Goal: Information Seeking & Learning: Check status

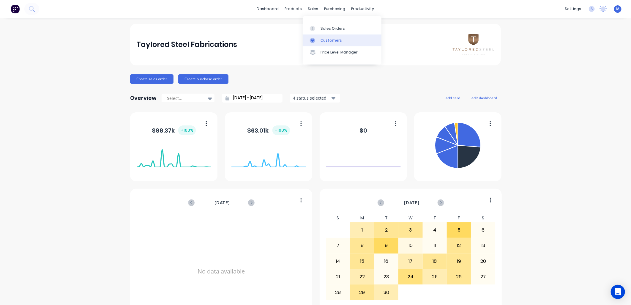
drag, startPoint x: 317, startPoint y: 40, endPoint x: 314, endPoint y: 40, distance: 3.3
click at [317, 40] on div at bounding box center [314, 40] width 9 height 5
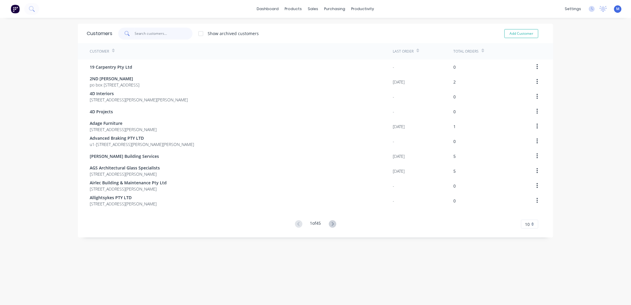
click at [149, 34] on input "text" at bounding box center [164, 34] width 58 height 12
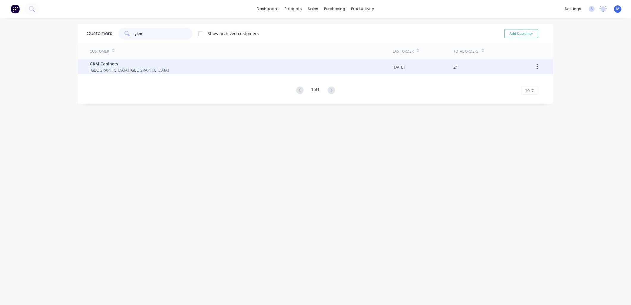
type input "gkm"
click at [103, 62] on span "GKM Cabinets" at bounding box center [129, 64] width 79 height 6
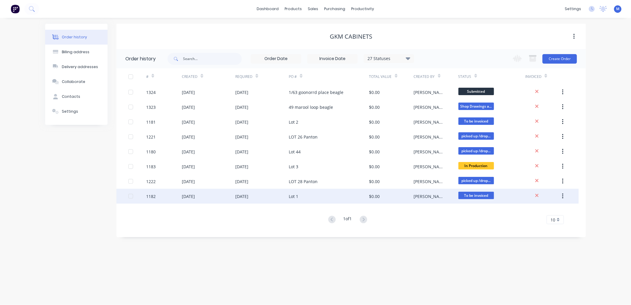
click at [298, 194] on div "Lot 1" at bounding box center [294, 196] width 10 height 6
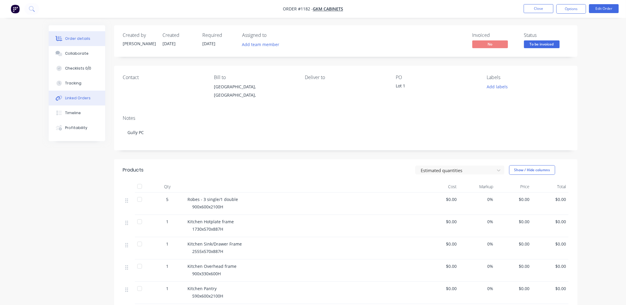
click at [75, 99] on div "Linked Orders" at bounding box center [78, 97] width 26 height 5
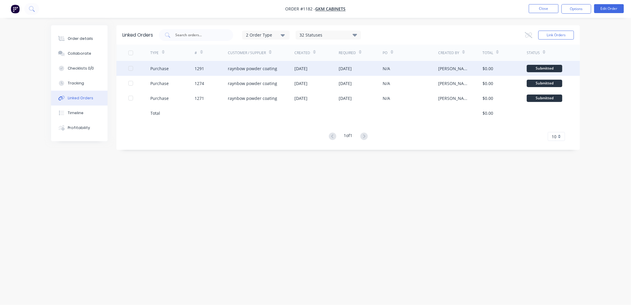
click at [239, 70] on div "raynbow powder coating" at bounding box center [252, 68] width 49 height 6
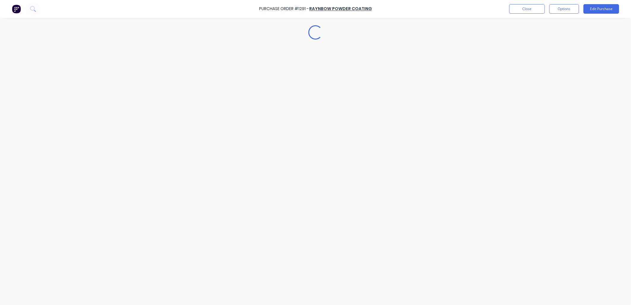
type textarea "x"
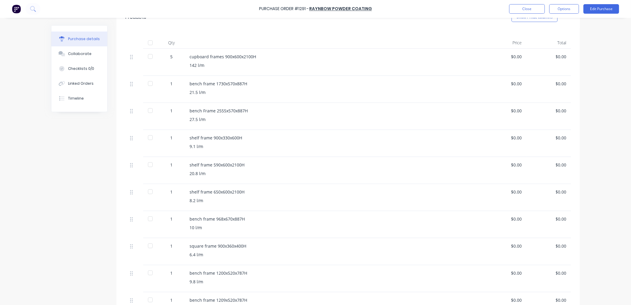
scroll to position [165, 0]
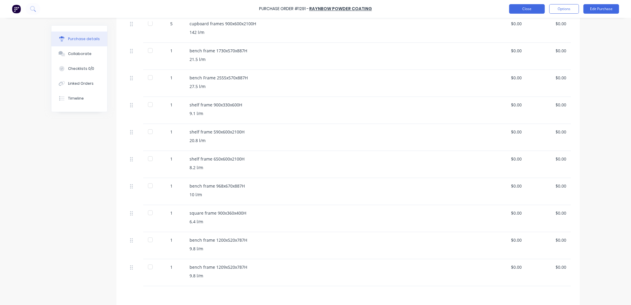
click at [520, 7] on button "Close" at bounding box center [528, 9] width 36 height 10
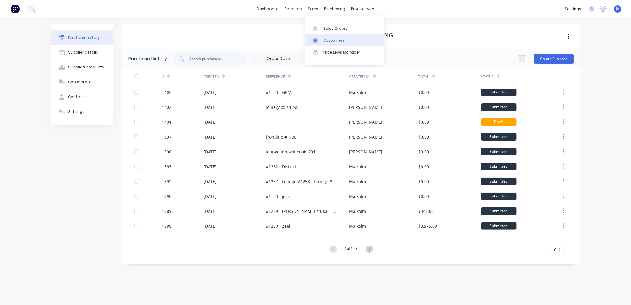
click at [322, 39] on link "Customers" at bounding box center [345, 40] width 79 height 12
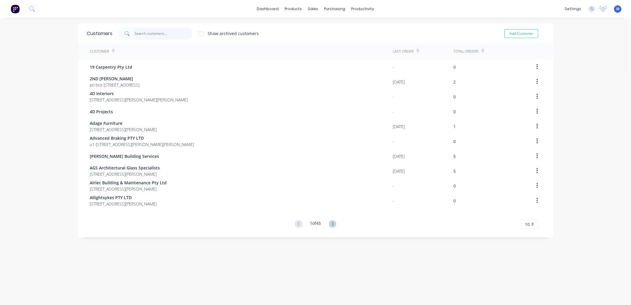
click at [162, 33] on input "text" at bounding box center [164, 34] width 58 height 12
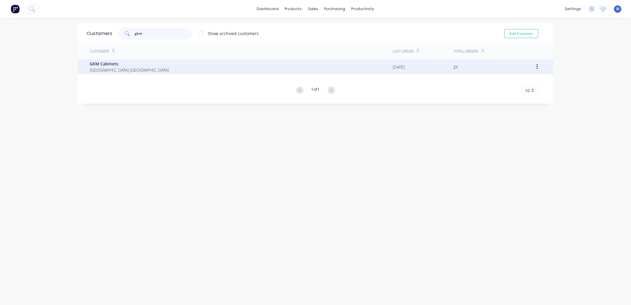
type input "gkm"
click at [106, 68] on span "[GEOGRAPHIC_DATA] [GEOGRAPHIC_DATA]" at bounding box center [129, 70] width 79 height 6
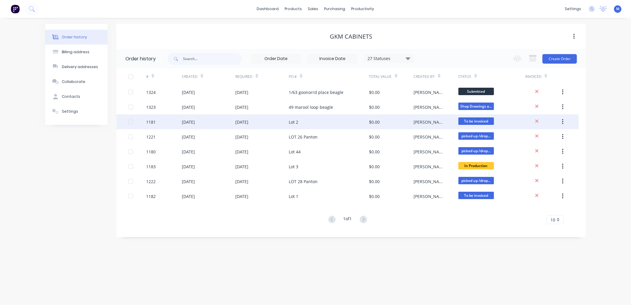
click at [298, 120] on div "Lot 2" at bounding box center [294, 122] width 10 height 6
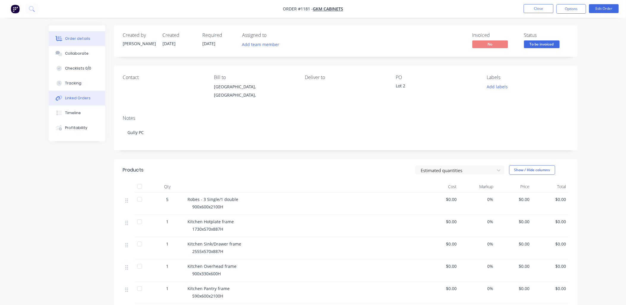
click at [76, 97] on div "Linked Orders" at bounding box center [78, 97] width 26 height 5
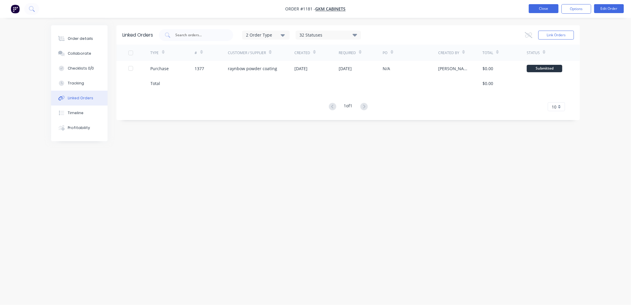
click at [545, 11] on button "Close" at bounding box center [544, 8] width 30 height 9
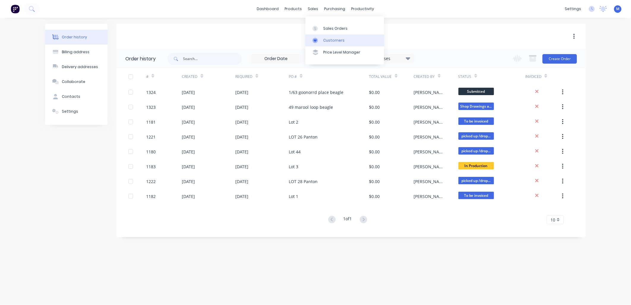
click at [320, 39] on div at bounding box center [317, 40] width 9 height 5
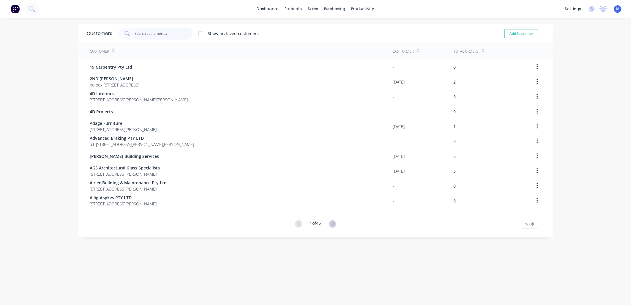
click at [149, 32] on input "text" at bounding box center [164, 34] width 58 height 12
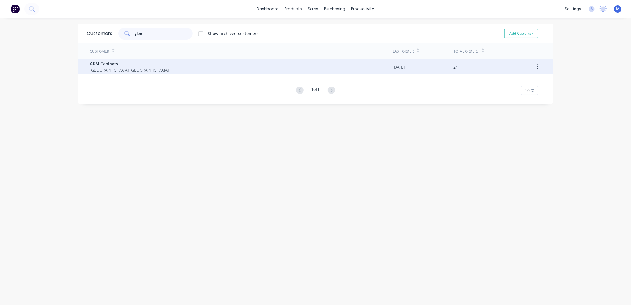
type input "gkm"
click at [113, 70] on span "[GEOGRAPHIC_DATA] [GEOGRAPHIC_DATA]" at bounding box center [129, 70] width 79 height 6
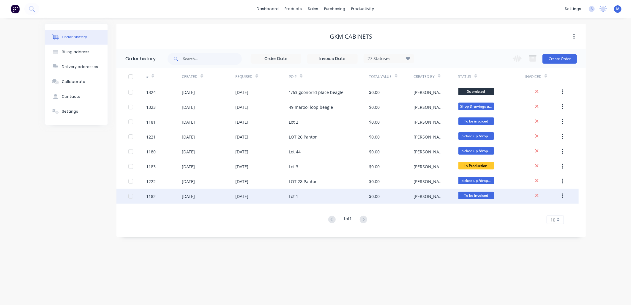
click at [302, 197] on div "Lot 1" at bounding box center [329, 196] width 80 height 15
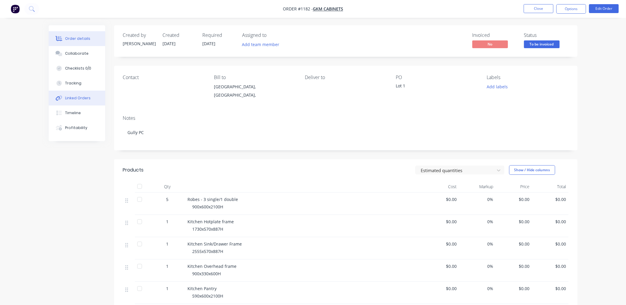
click at [85, 97] on div "Linked Orders" at bounding box center [78, 97] width 26 height 5
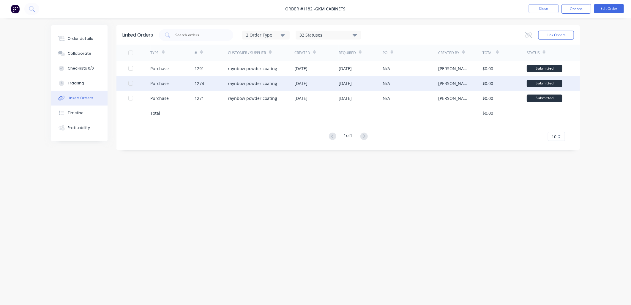
click at [267, 84] on div "raynbow powder coating" at bounding box center [252, 83] width 49 height 6
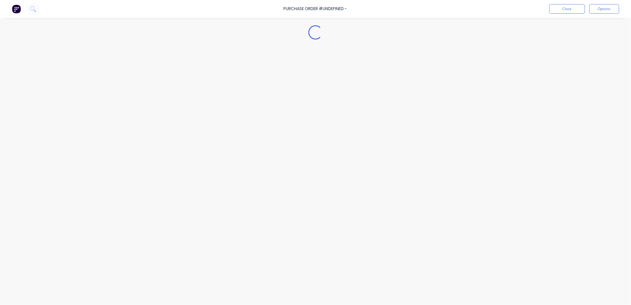
type textarea "x"
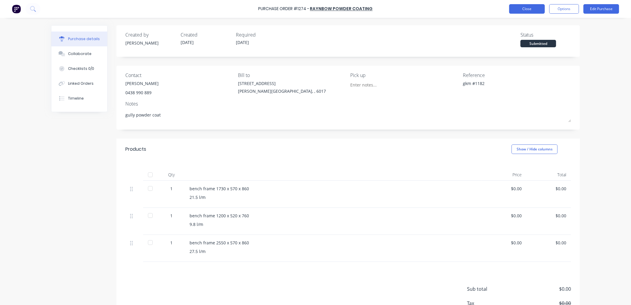
click at [524, 8] on button "Close" at bounding box center [528, 9] width 36 height 10
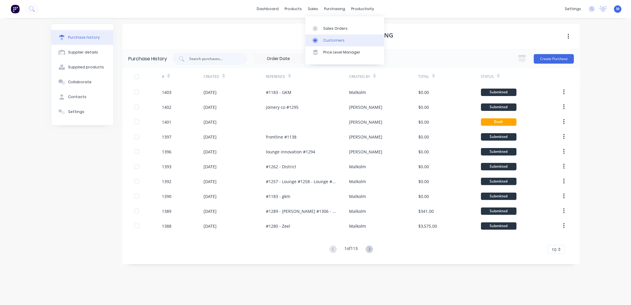
click at [323, 40] on link "Customers" at bounding box center [345, 40] width 79 height 12
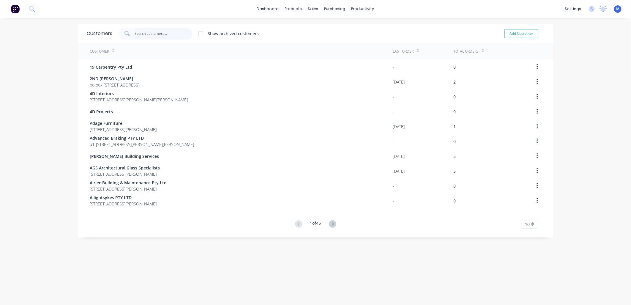
click at [135, 32] on input "text" at bounding box center [164, 34] width 58 height 12
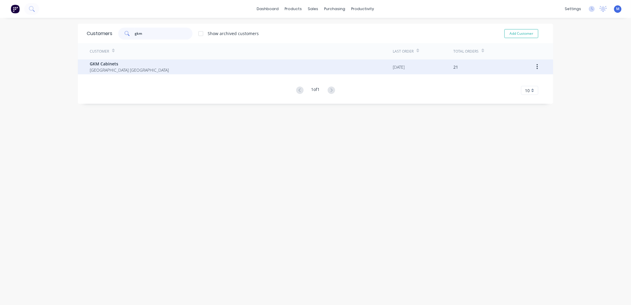
type input "gkm"
click at [127, 68] on span "[GEOGRAPHIC_DATA] [GEOGRAPHIC_DATA]" at bounding box center [129, 70] width 79 height 6
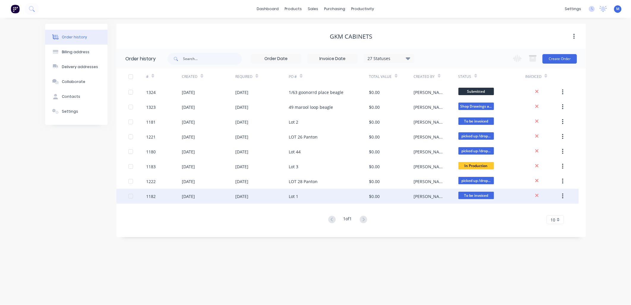
click at [293, 193] on div "Lot 1" at bounding box center [294, 196] width 10 height 6
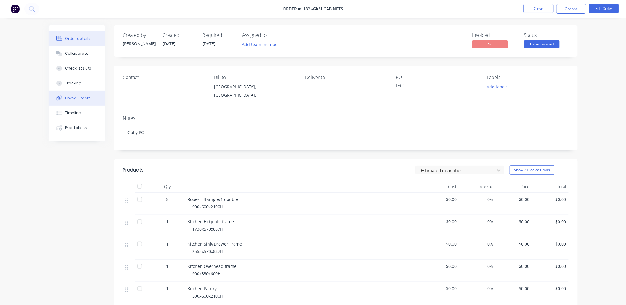
click at [79, 97] on div "Linked Orders" at bounding box center [78, 97] width 26 height 5
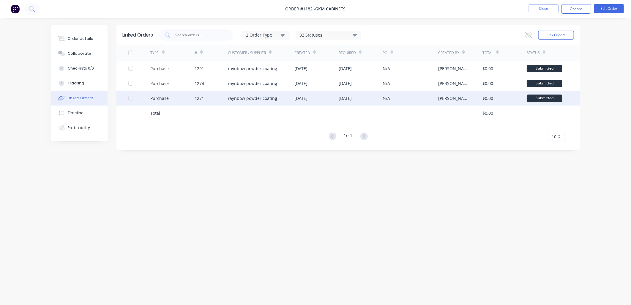
click at [308, 99] on div "[DATE]" at bounding box center [301, 98] width 13 height 6
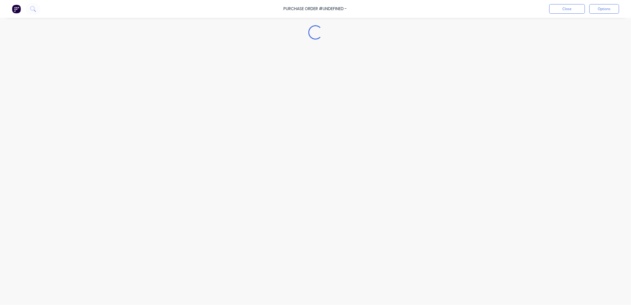
type textarea "x"
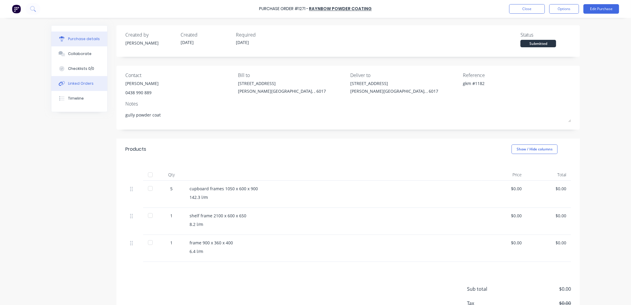
click at [85, 80] on button "Linked Orders" at bounding box center [79, 83] width 56 height 15
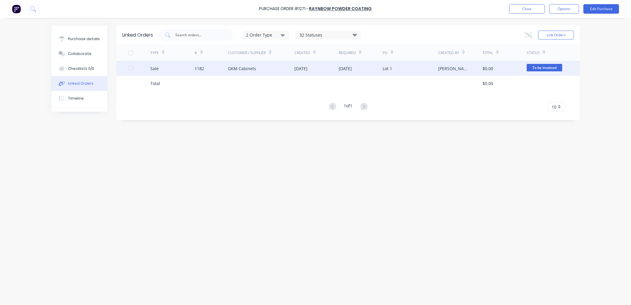
click at [345, 70] on div "[DATE]" at bounding box center [345, 68] width 13 height 6
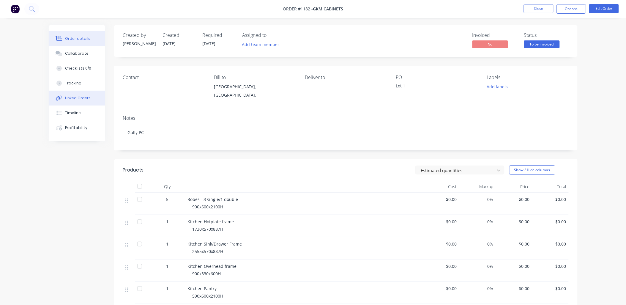
click at [81, 93] on button "Linked Orders" at bounding box center [77, 98] width 56 height 15
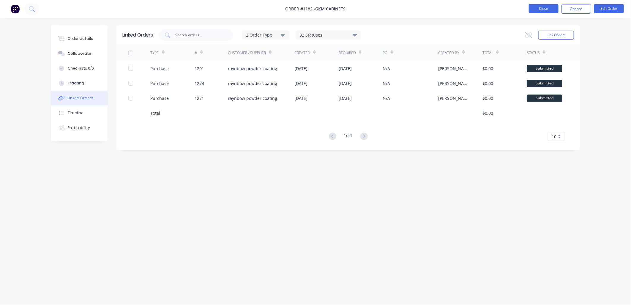
click at [537, 10] on button "Close" at bounding box center [544, 8] width 30 height 9
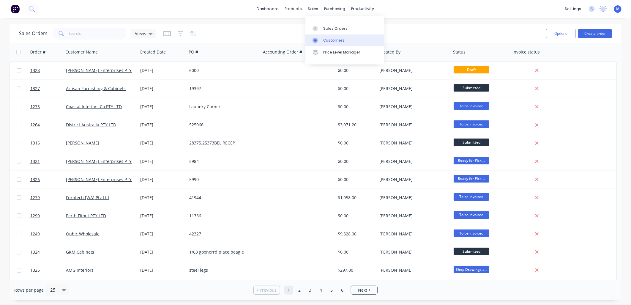
click at [317, 37] on link "Customers" at bounding box center [345, 40] width 79 height 12
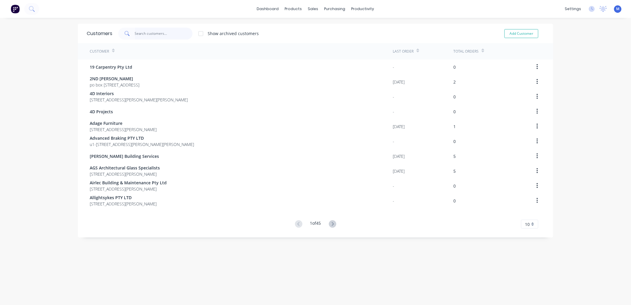
click at [144, 36] on input "text" at bounding box center [164, 34] width 58 height 12
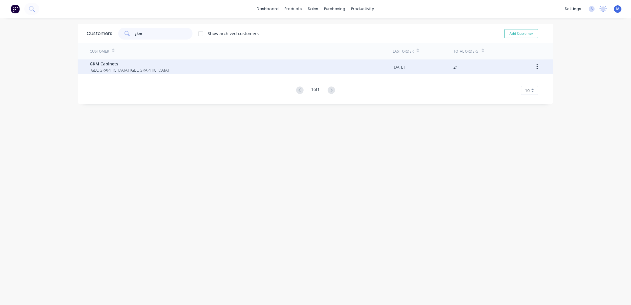
type input "gkm"
click at [123, 67] on span "[GEOGRAPHIC_DATA] [GEOGRAPHIC_DATA]" at bounding box center [129, 70] width 79 height 6
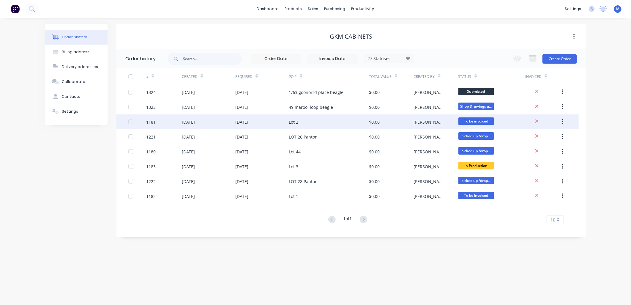
click at [297, 121] on div "Lot 2" at bounding box center [294, 122] width 10 height 6
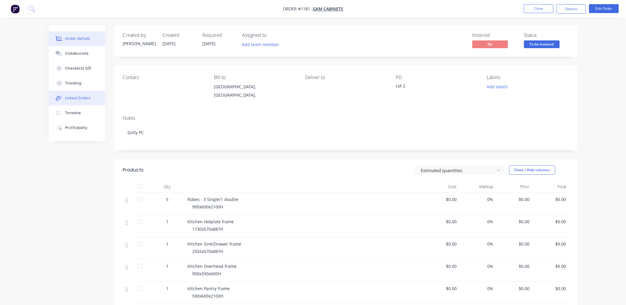
click at [70, 95] on button "Linked Orders" at bounding box center [77, 98] width 56 height 15
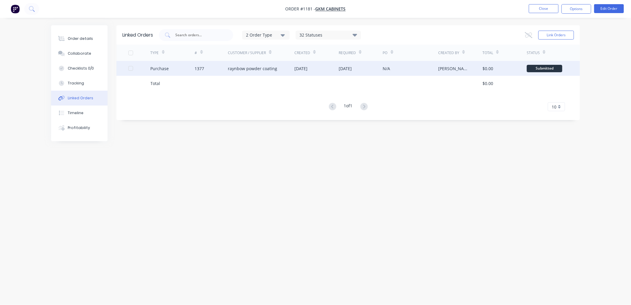
click at [268, 66] on div "raynbow powder coating" at bounding box center [252, 68] width 49 height 6
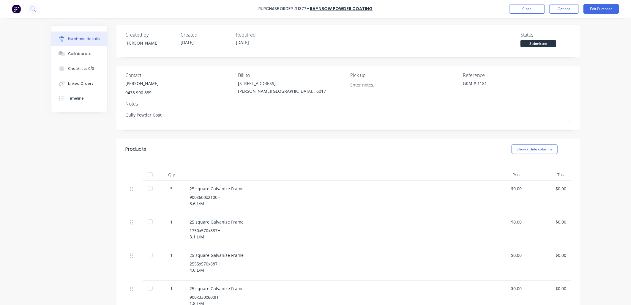
click at [82, 40] on div "Purchase details" at bounding box center [84, 38] width 32 height 5
type textarea "x"
click at [530, 9] on button "Close" at bounding box center [528, 9] width 36 height 10
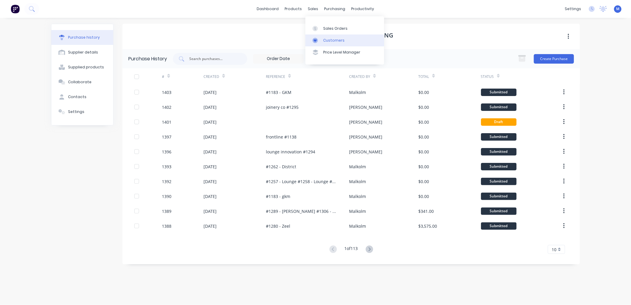
click at [322, 39] on link "Customers" at bounding box center [345, 40] width 79 height 12
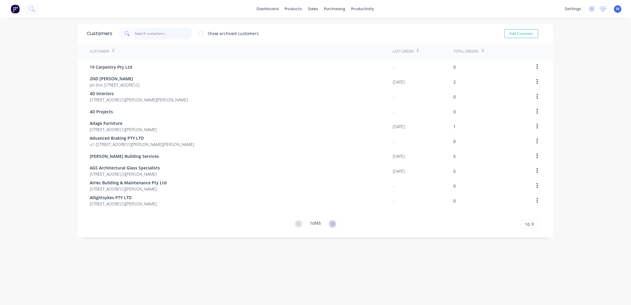
click at [165, 36] on input "text" at bounding box center [164, 34] width 58 height 12
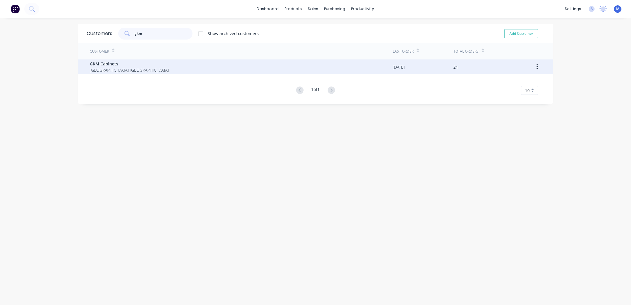
type input "gkm"
click at [124, 70] on span "[GEOGRAPHIC_DATA] [GEOGRAPHIC_DATA]" at bounding box center [129, 70] width 79 height 6
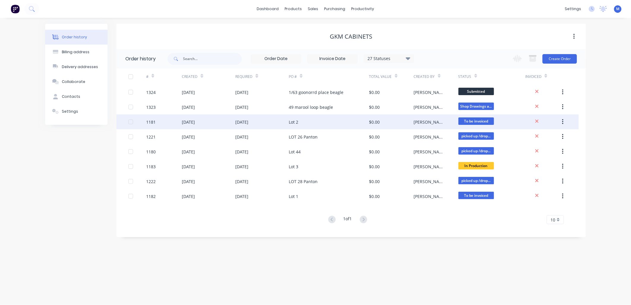
click at [295, 124] on div "Lot 2" at bounding box center [294, 122] width 10 height 6
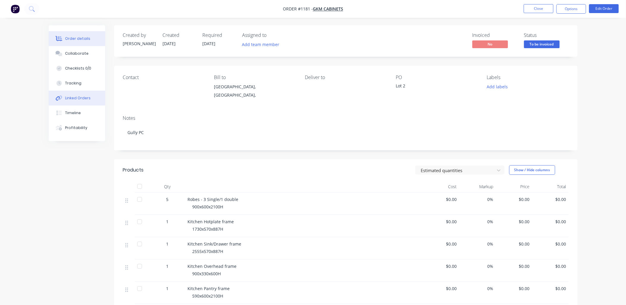
click at [78, 99] on div "Linked Orders" at bounding box center [78, 97] width 26 height 5
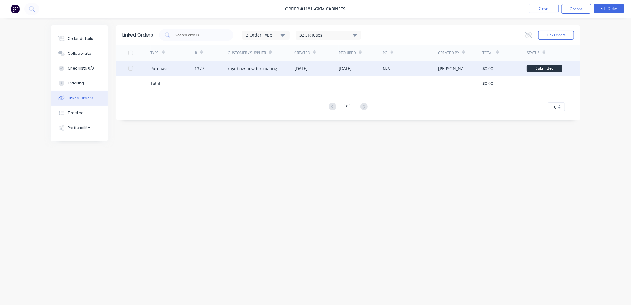
click at [270, 68] on div "raynbow powder coating" at bounding box center [252, 68] width 49 height 6
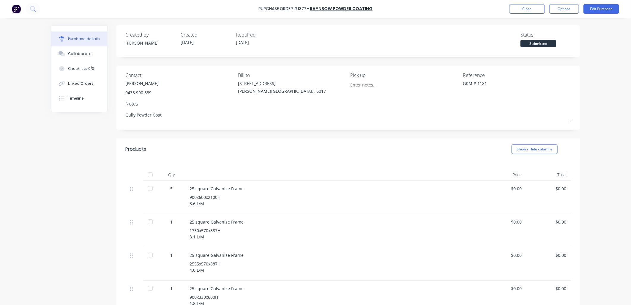
type textarea "x"
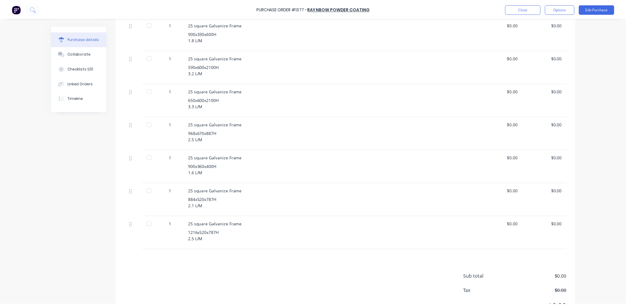
scroll to position [264, 0]
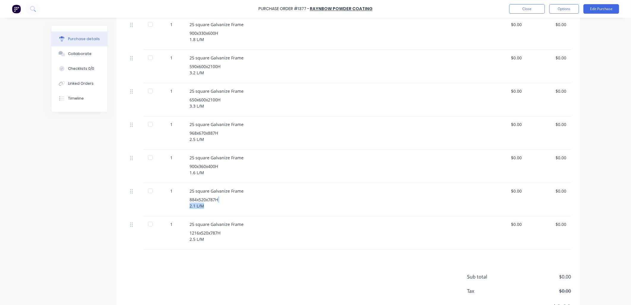
click at [324, 204] on div "25 square Galvanize Frame 884x520x787H 2.1 L/M" at bounding box center [333, 199] width 297 height 33
click at [429, 150] on div "5 25 square Galvanize Frame 900x600x2100H 3.6 L/M $0.00 $0.00 1 25 square Galva…" at bounding box center [348, 83] width 446 height 333
click at [375, 177] on div "25 square Galvanize Frame 900x360x400H 1.6 L/M" at bounding box center [333, 166] width 297 height 33
click at [531, 8] on button "Close" at bounding box center [528, 9] width 36 height 10
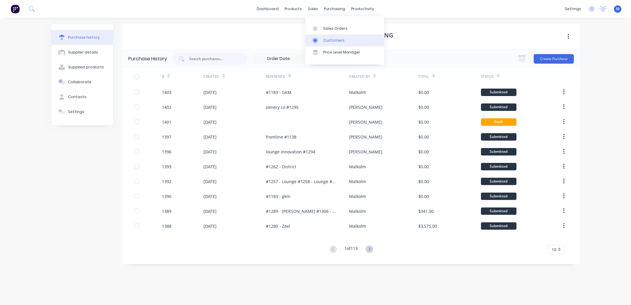
click at [318, 42] on div at bounding box center [317, 40] width 9 height 5
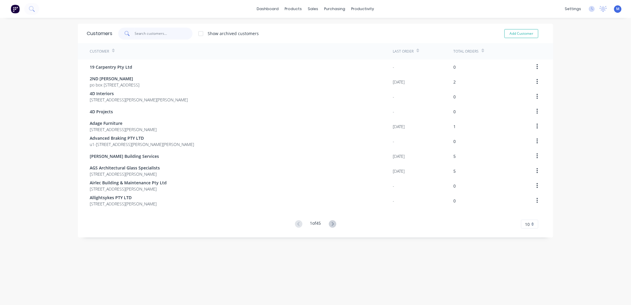
click at [170, 33] on input "text" at bounding box center [164, 34] width 58 height 12
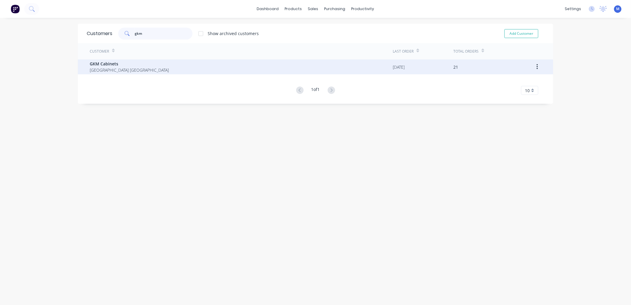
type input "gkm"
click at [126, 67] on span "[GEOGRAPHIC_DATA] [GEOGRAPHIC_DATA]" at bounding box center [129, 70] width 79 height 6
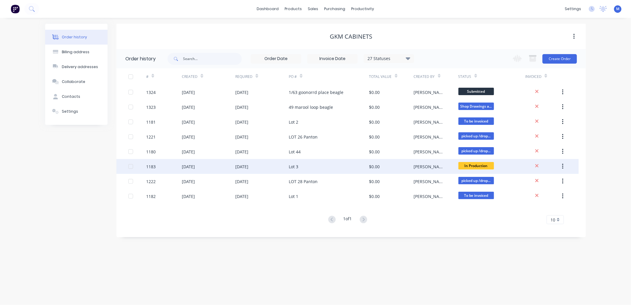
click at [289, 165] on div "Lot 3" at bounding box center [294, 166] width 10 height 6
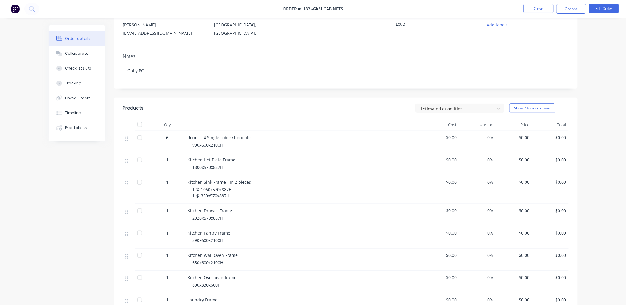
scroll to position [33, 0]
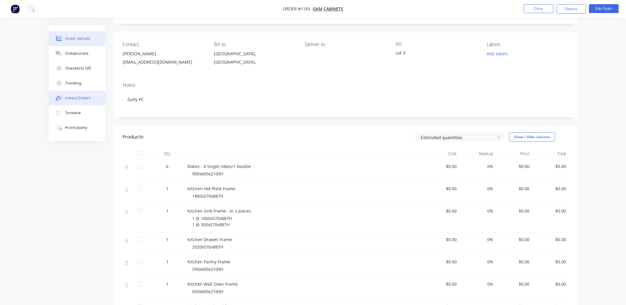
click at [80, 100] on div "Linked Orders" at bounding box center [78, 97] width 26 height 5
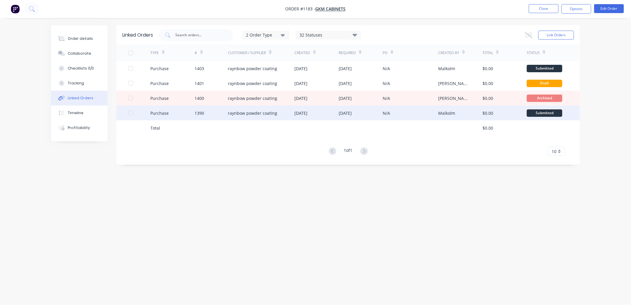
click at [274, 112] on div "raynbow powder coating" at bounding box center [252, 113] width 49 height 6
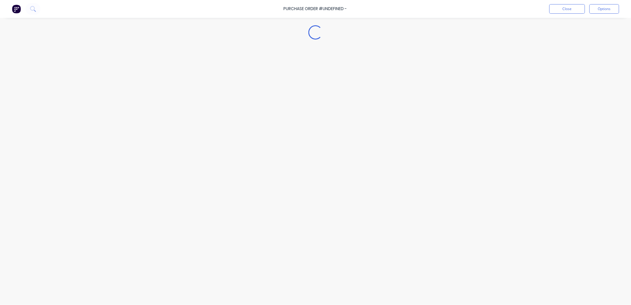
type textarea "x"
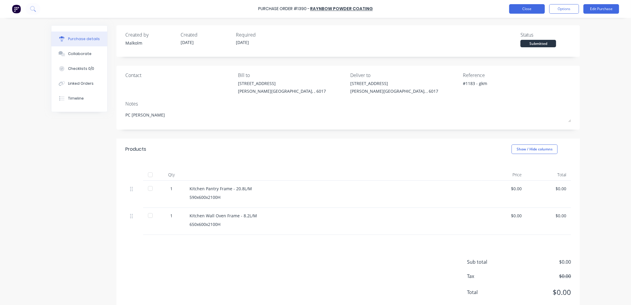
click at [534, 11] on button "Close" at bounding box center [528, 9] width 36 height 10
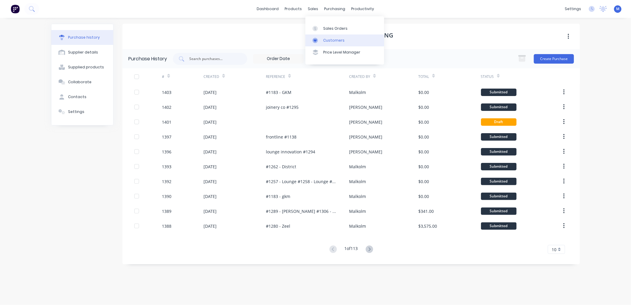
click at [317, 39] on icon at bounding box center [315, 40] width 5 height 5
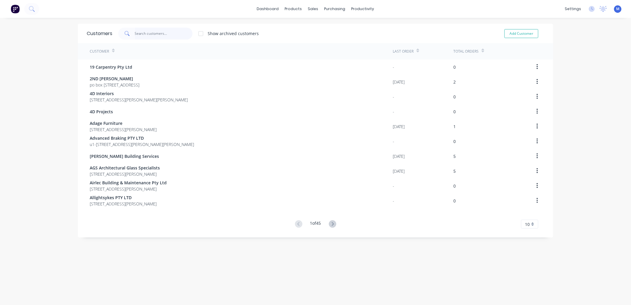
click at [138, 37] on input "text" at bounding box center [164, 34] width 58 height 12
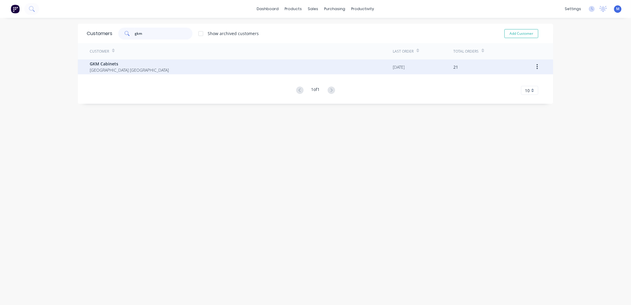
type input "gkm"
click at [127, 65] on span "GKM Cabinets" at bounding box center [129, 64] width 79 height 6
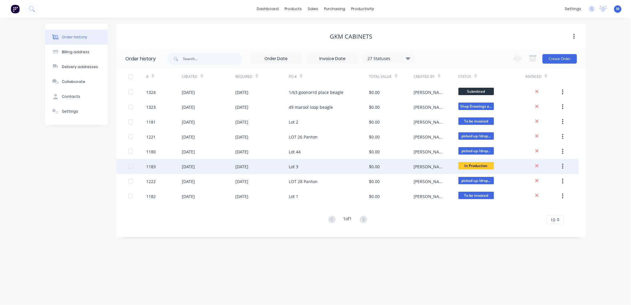
click at [293, 163] on div "Lot 3" at bounding box center [329, 166] width 80 height 15
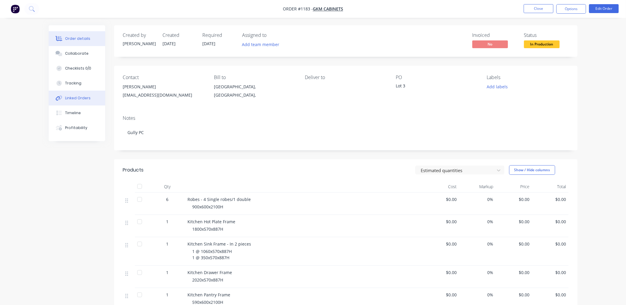
click at [74, 96] on div "Linked Orders" at bounding box center [78, 97] width 26 height 5
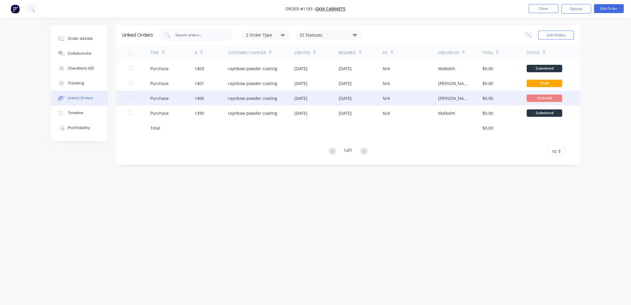
drag, startPoint x: 300, startPoint y: 95, endPoint x: 245, endPoint y: 98, distance: 55.1
click at [245, 98] on div "raynbow powder coating" at bounding box center [252, 98] width 49 height 6
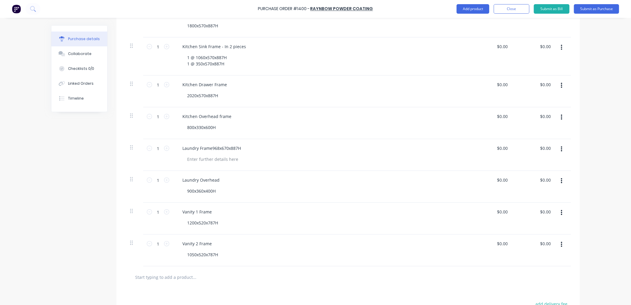
scroll to position [231, 0]
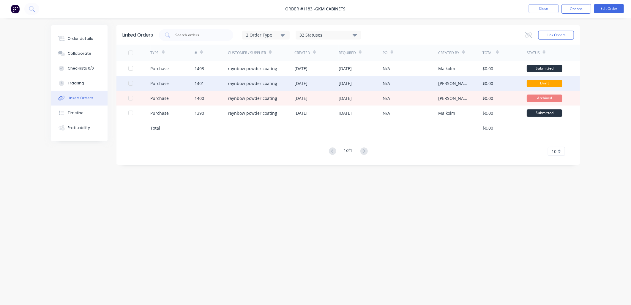
click at [302, 81] on div "[DATE]" at bounding box center [301, 83] width 13 height 6
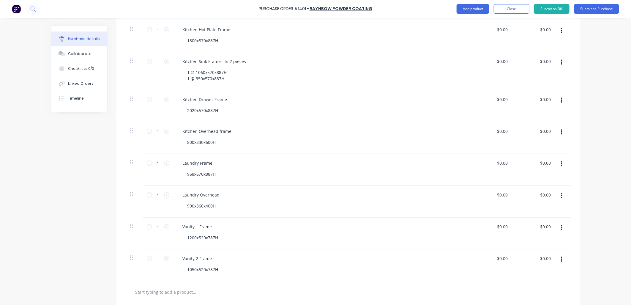
scroll to position [231, 0]
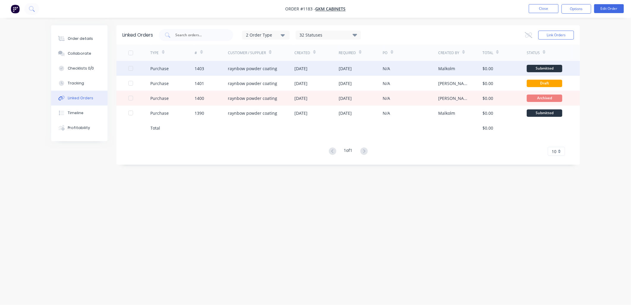
click at [345, 67] on div "[DATE]" at bounding box center [345, 68] width 13 height 6
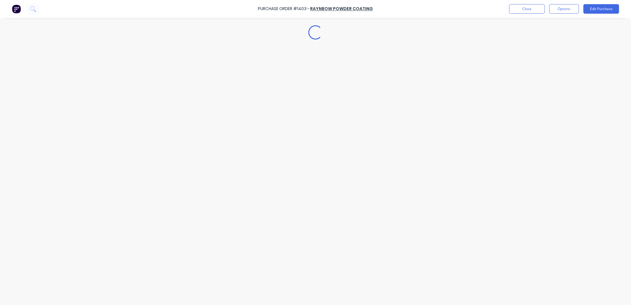
type textarea "x"
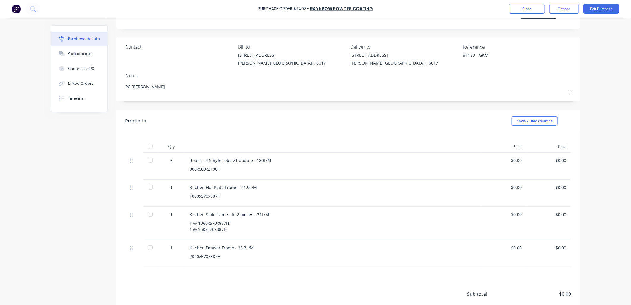
scroll to position [75, 0]
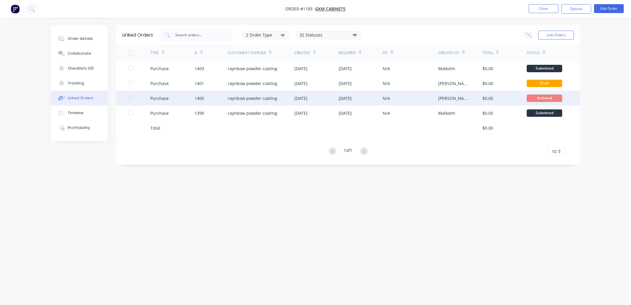
click at [308, 98] on div "[DATE]" at bounding box center [301, 98] width 13 height 6
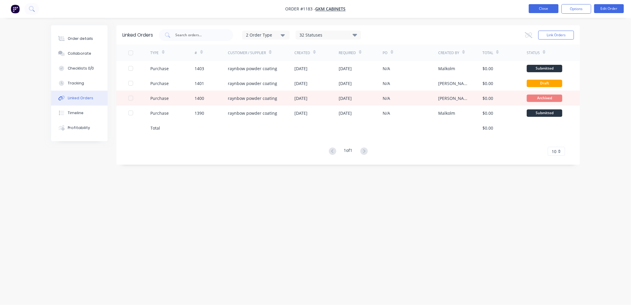
click at [537, 11] on button "Close" at bounding box center [544, 8] width 30 height 9
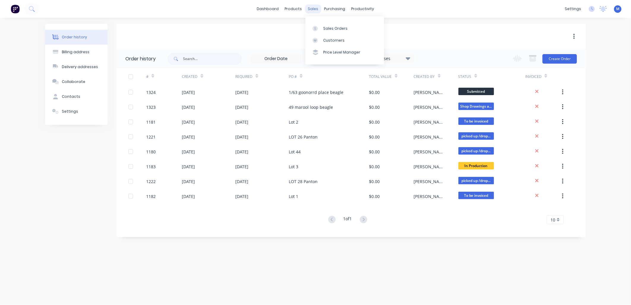
click at [307, 10] on div "sales" at bounding box center [313, 8] width 16 height 9
click at [321, 38] on div at bounding box center [317, 40] width 9 height 5
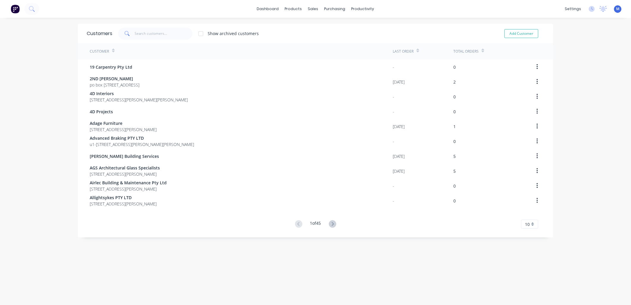
click at [130, 38] on span at bounding box center [126, 34] width 17 height 12
click at [137, 36] on input "text" at bounding box center [164, 34] width 58 height 12
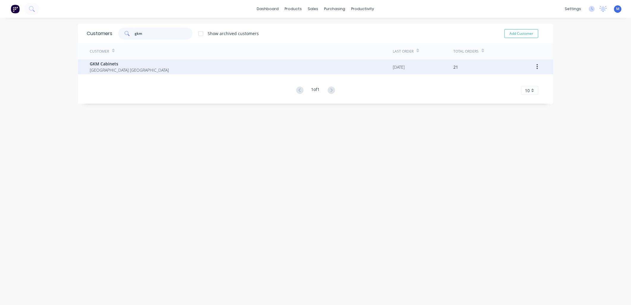
type input "gkm"
click at [112, 67] on span "[GEOGRAPHIC_DATA] [GEOGRAPHIC_DATA]" at bounding box center [129, 70] width 79 height 6
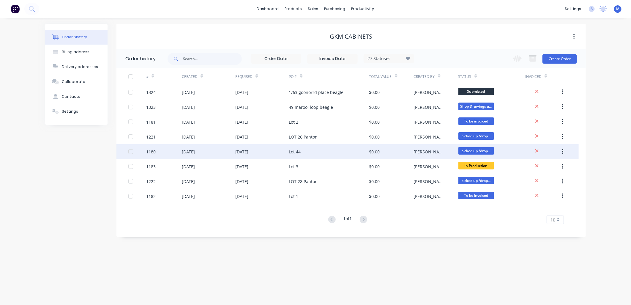
click at [299, 151] on div "Lot 44" at bounding box center [295, 152] width 12 height 6
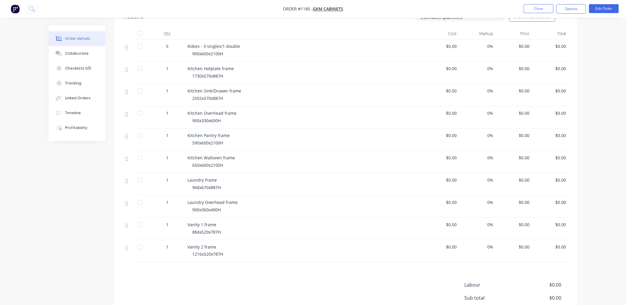
scroll to position [165, 0]
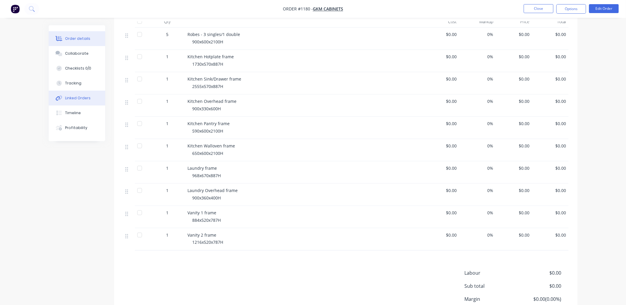
click at [87, 98] on div "Linked Orders" at bounding box center [78, 97] width 26 height 5
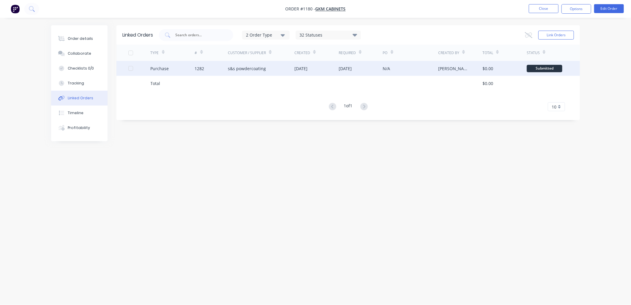
click at [250, 69] on div "s&s powdercoating" at bounding box center [247, 68] width 38 height 6
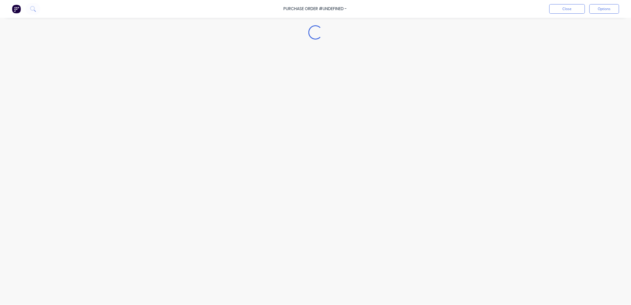
type textarea "x"
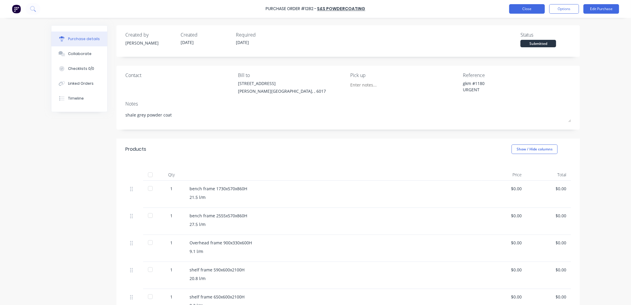
click at [524, 7] on button "Close" at bounding box center [528, 9] width 36 height 10
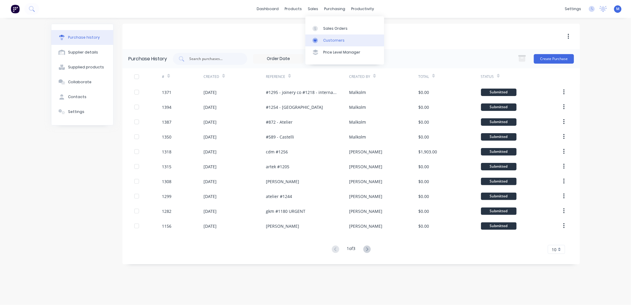
click at [319, 39] on div at bounding box center [317, 40] width 9 height 5
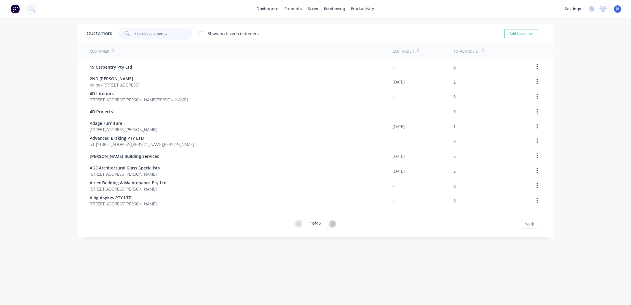
click at [157, 36] on input "text" at bounding box center [164, 34] width 58 height 12
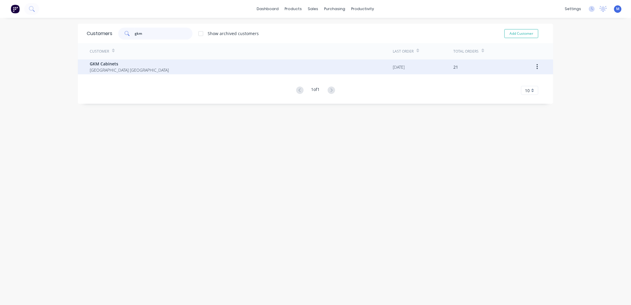
type input "gkm"
click at [111, 67] on span "[GEOGRAPHIC_DATA] [GEOGRAPHIC_DATA]" at bounding box center [129, 70] width 79 height 6
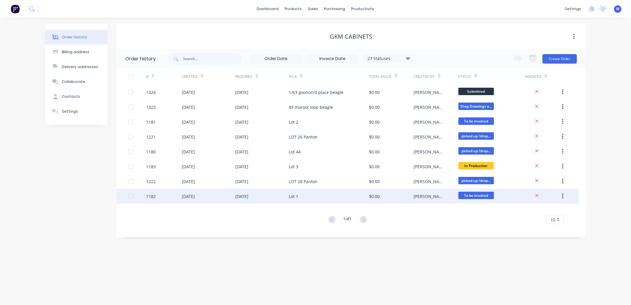
click at [295, 194] on div "Lot 1" at bounding box center [294, 196] width 10 height 6
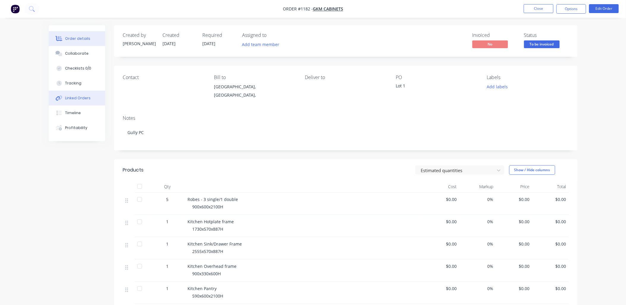
click at [81, 98] on div "Linked Orders" at bounding box center [78, 97] width 26 height 5
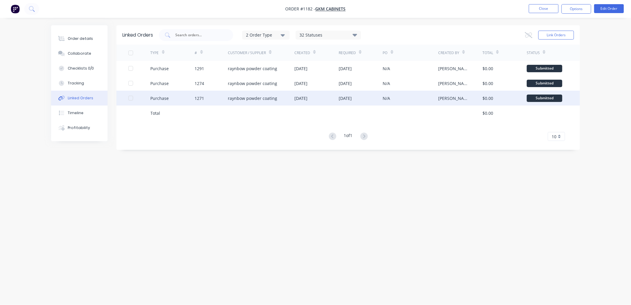
click at [258, 98] on div "raynbow powder coating" at bounding box center [252, 98] width 49 height 6
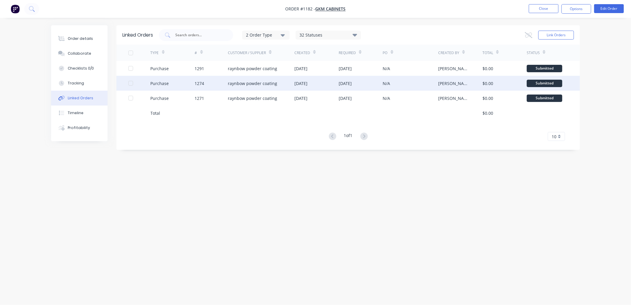
click at [247, 81] on div "raynbow powder coating" at bounding box center [252, 83] width 49 height 6
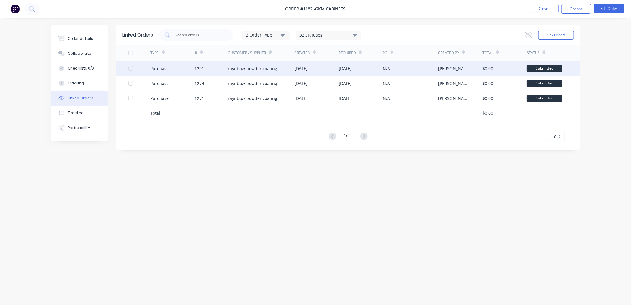
click at [239, 65] on div "raynbow powder coating" at bounding box center [252, 68] width 49 height 6
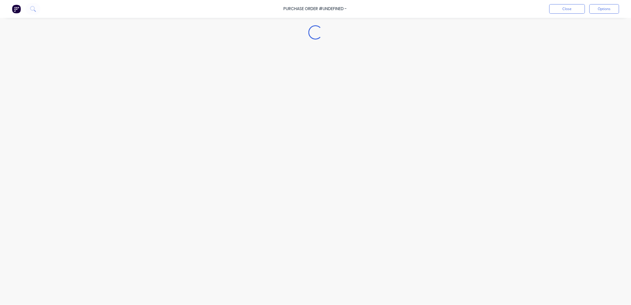
type textarea "x"
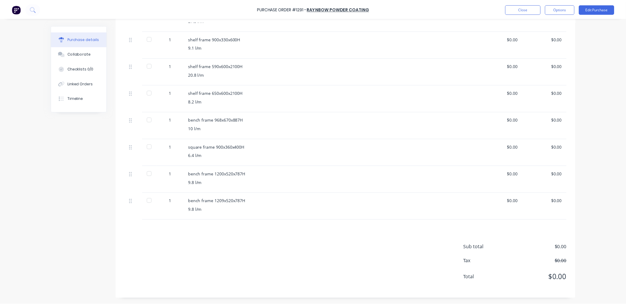
scroll to position [132, 0]
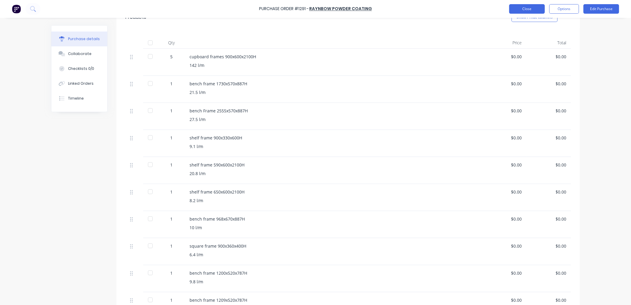
click at [518, 8] on button "Close" at bounding box center [528, 9] width 36 height 10
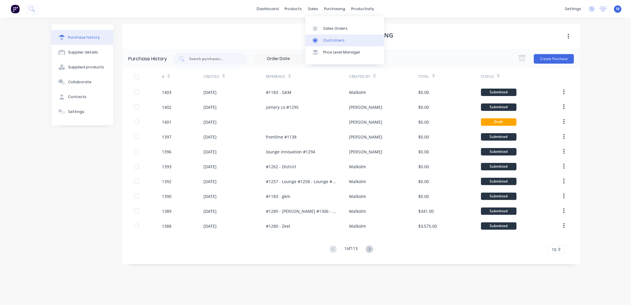
click at [322, 40] on link "Customers" at bounding box center [345, 40] width 79 height 12
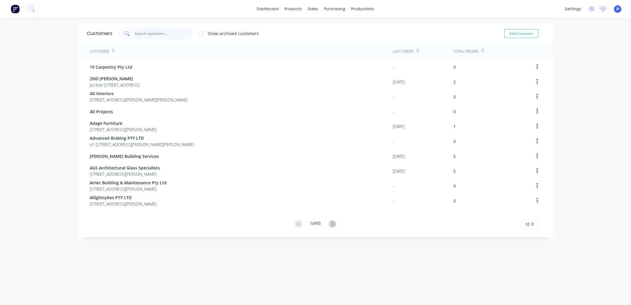
click at [147, 36] on input "text" at bounding box center [164, 34] width 58 height 12
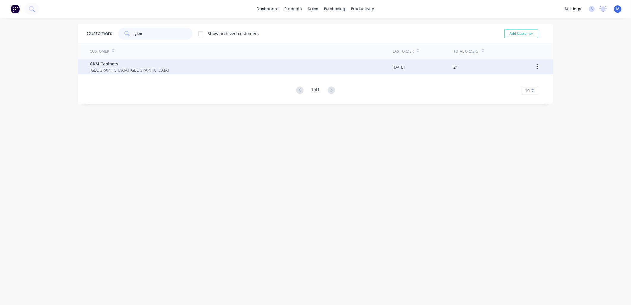
type input "gkm"
click at [125, 61] on span "GKM Cabinets" at bounding box center [129, 64] width 79 height 6
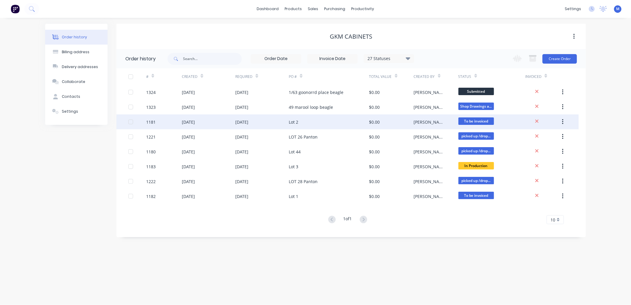
click at [298, 122] on div "Lot 2" at bounding box center [294, 122] width 10 height 6
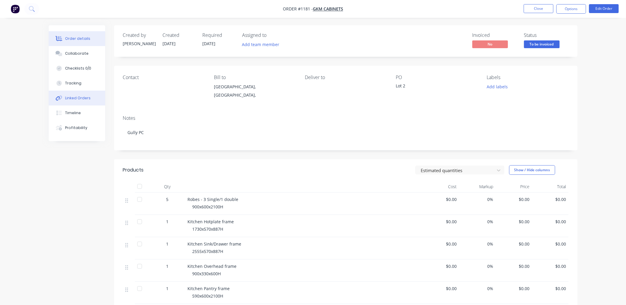
click at [87, 96] on div "Linked Orders" at bounding box center [78, 97] width 26 height 5
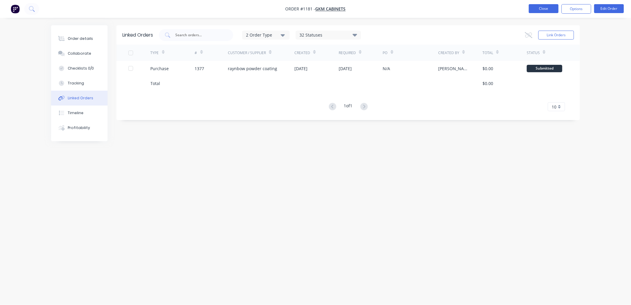
click at [541, 9] on button "Close" at bounding box center [544, 8] width 30 height 9
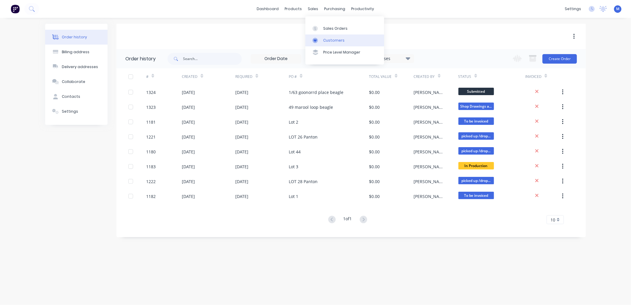
click at [326, 39] on div "Customers" at bounding box center [333, 40] width 21 height 5
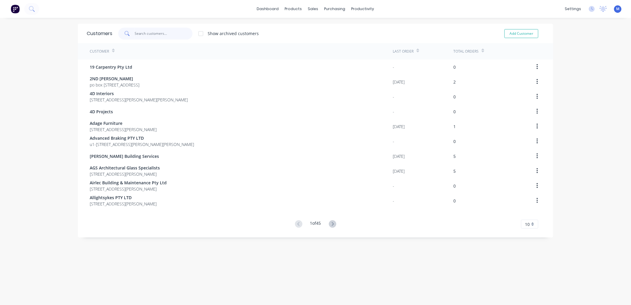
click at [144, 31] on input "text" at bounding box center [164, 34] width 58 height 12
